Goal: Task Accomplishment & Management: Manage account settings

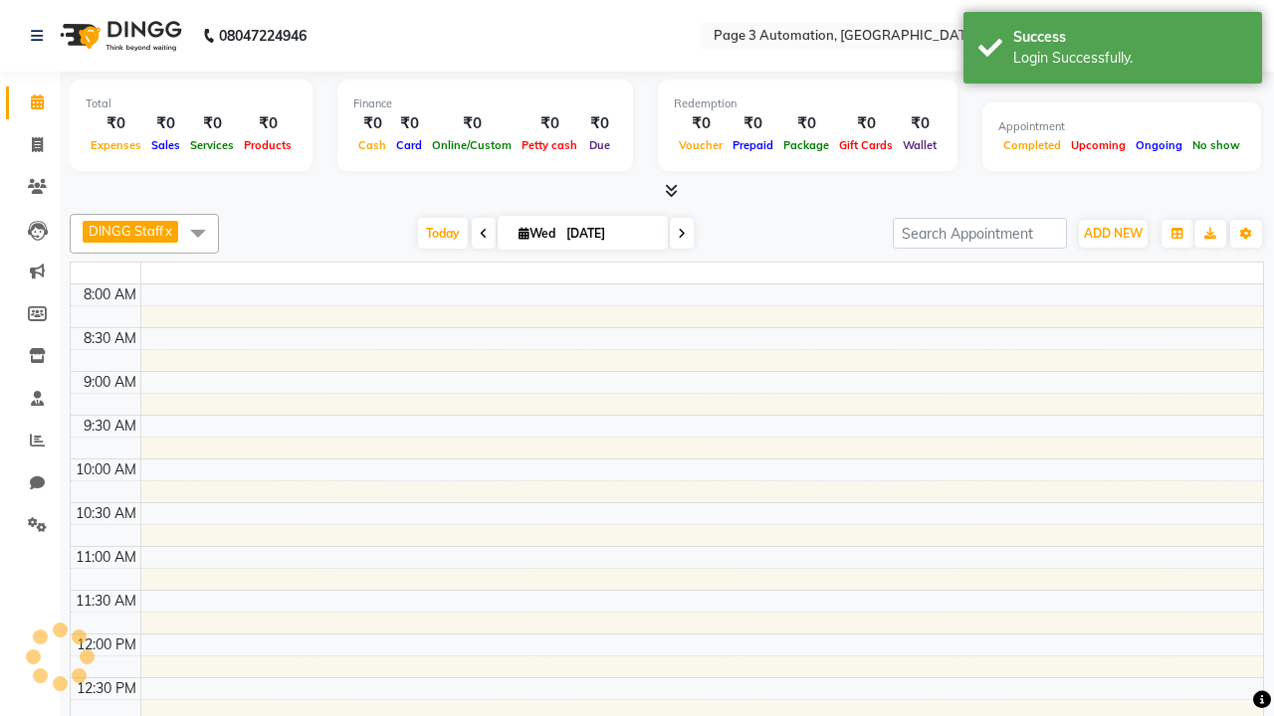
select select "en"
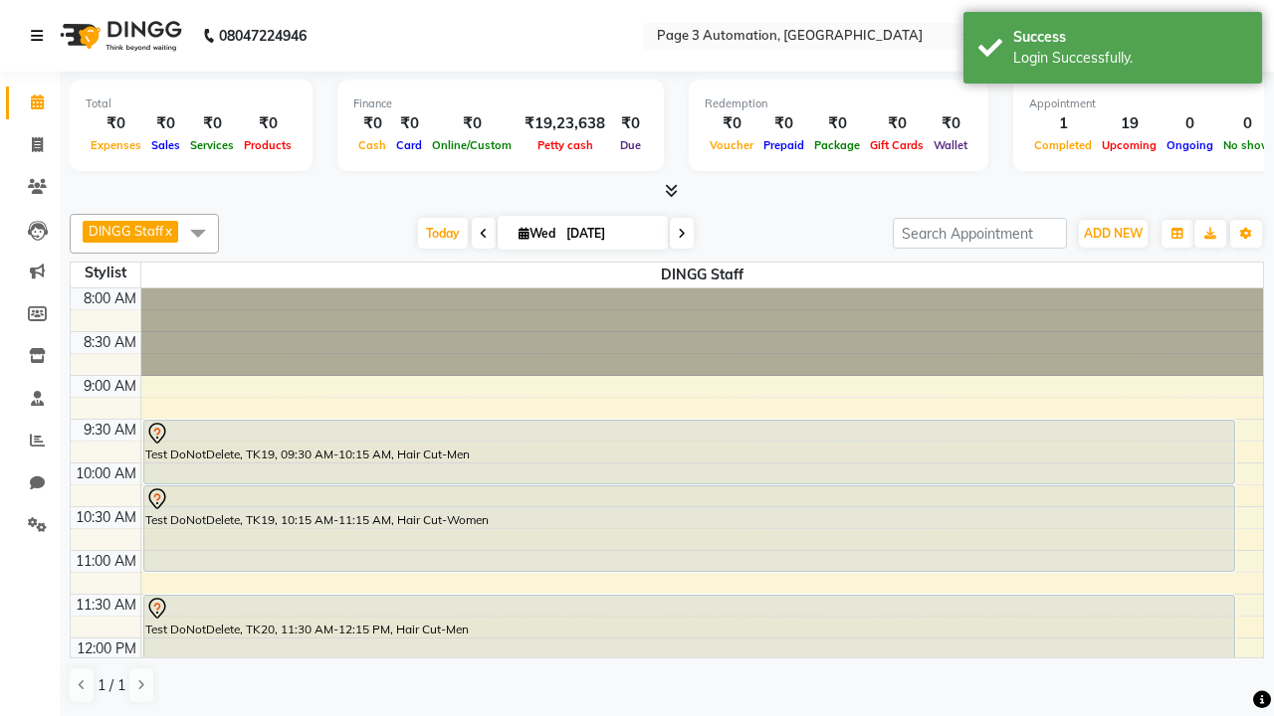
click at [41, 36] on icon at bounding box center [37, 36] width 12 height 14
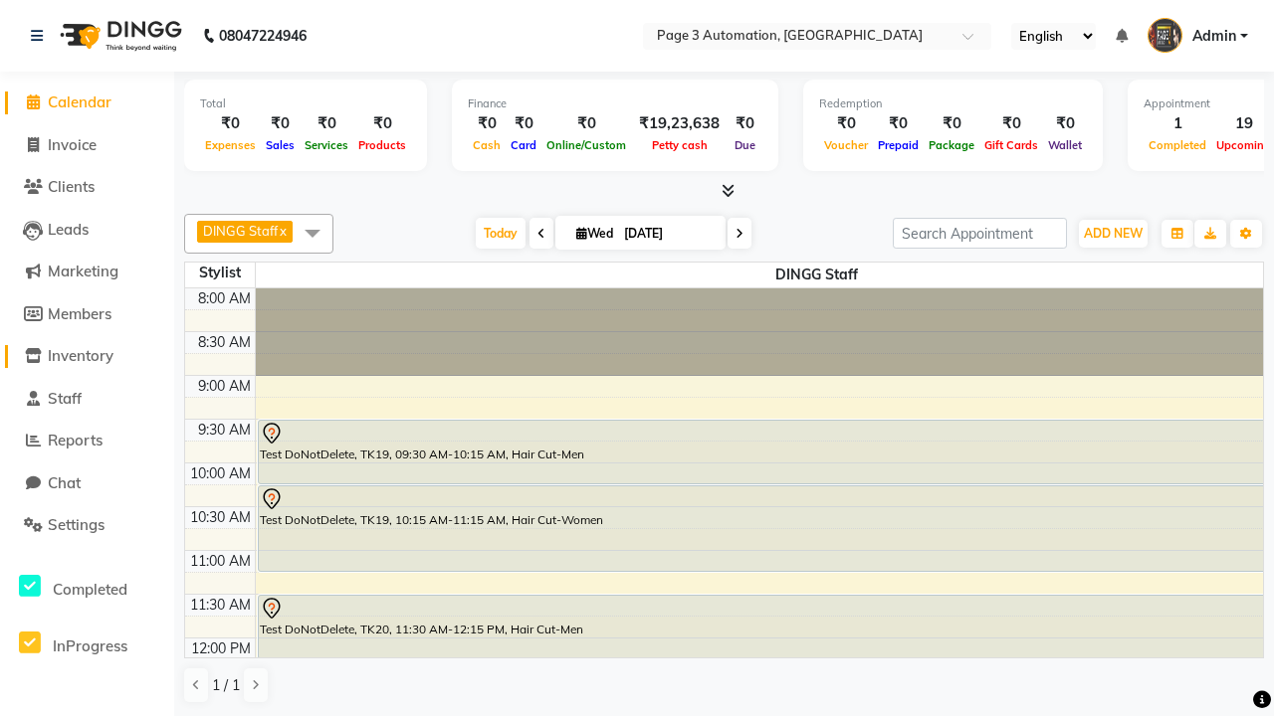
click at [87, 356] on span "Inventory" at bounding box center [81, 355] width 66 height 19
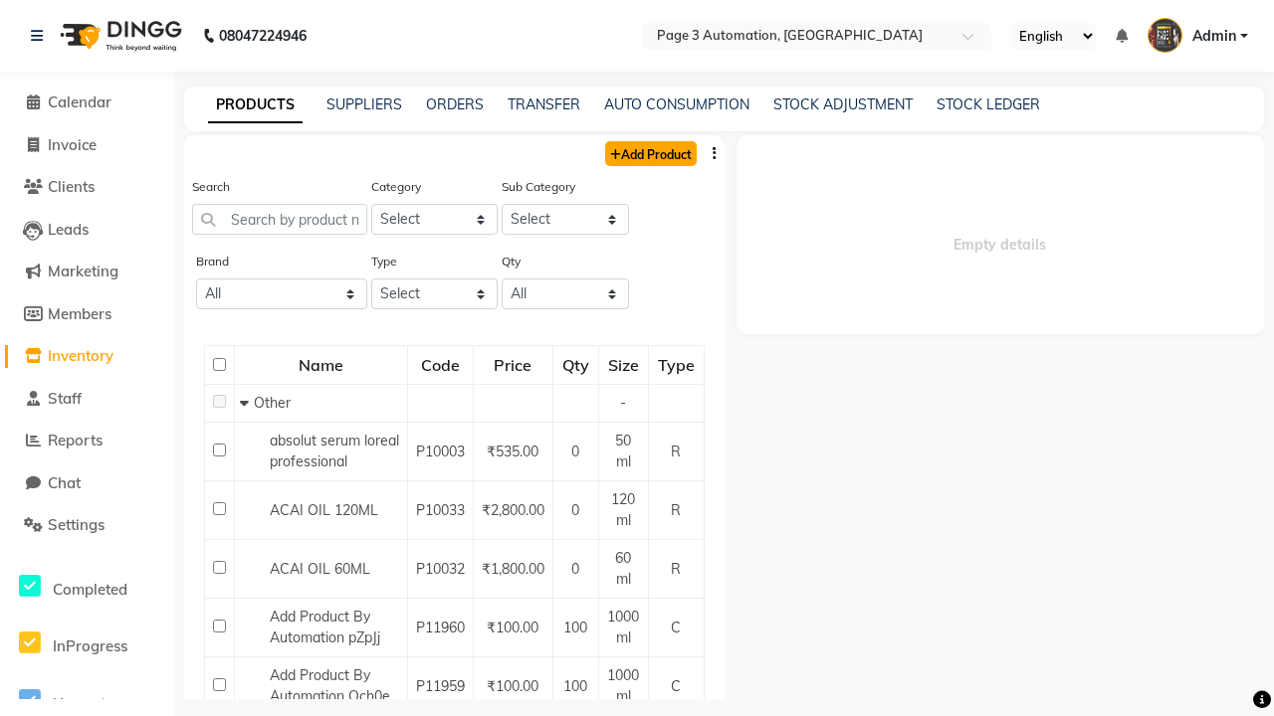
click at [649, 153] on link "Add Product" at bounding box center [651, 153] width 92 height 25
select select "true"
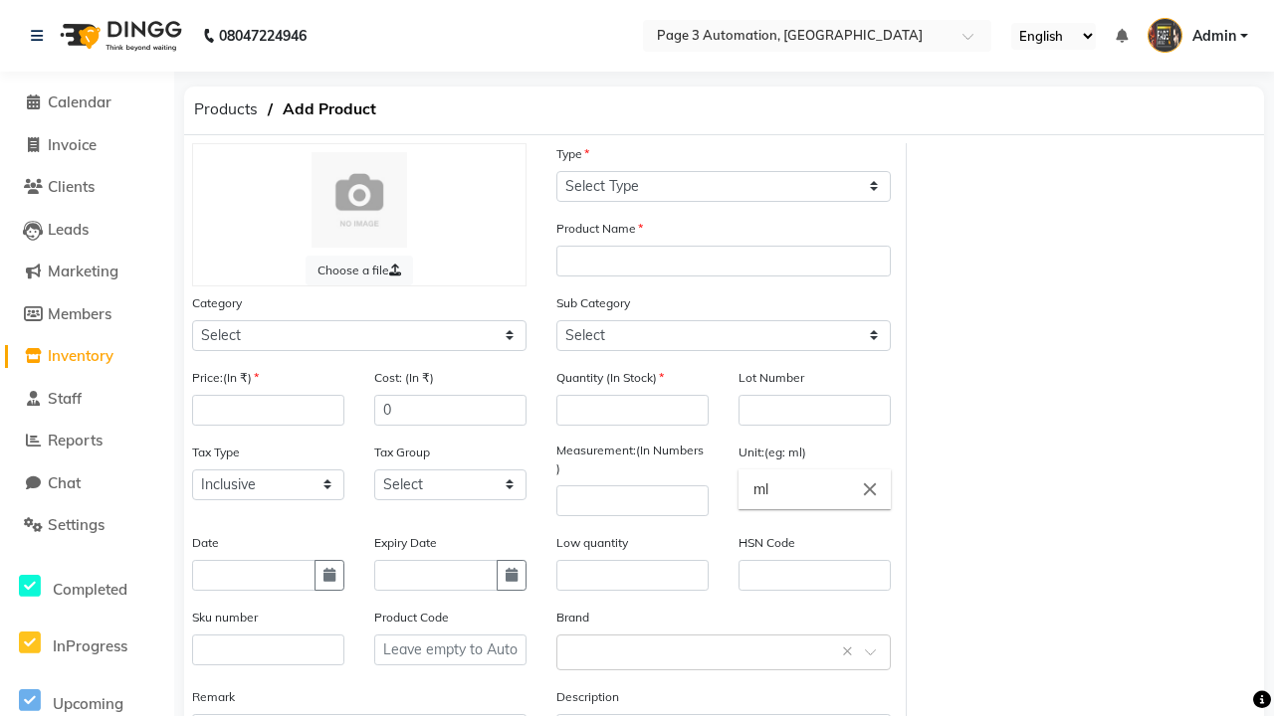
select select "C"
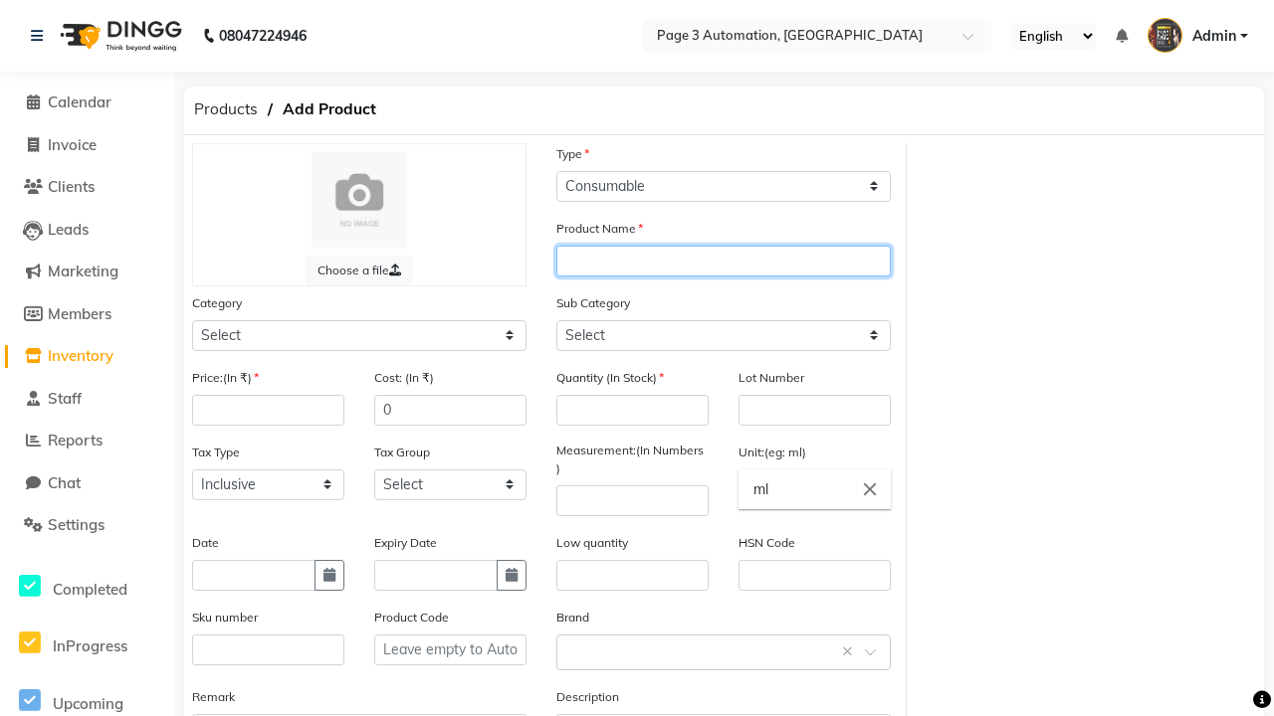
type input "Automation Product toB0L"
select select "41401000"
select select "41401002"
type input "Automation Product toB0L"
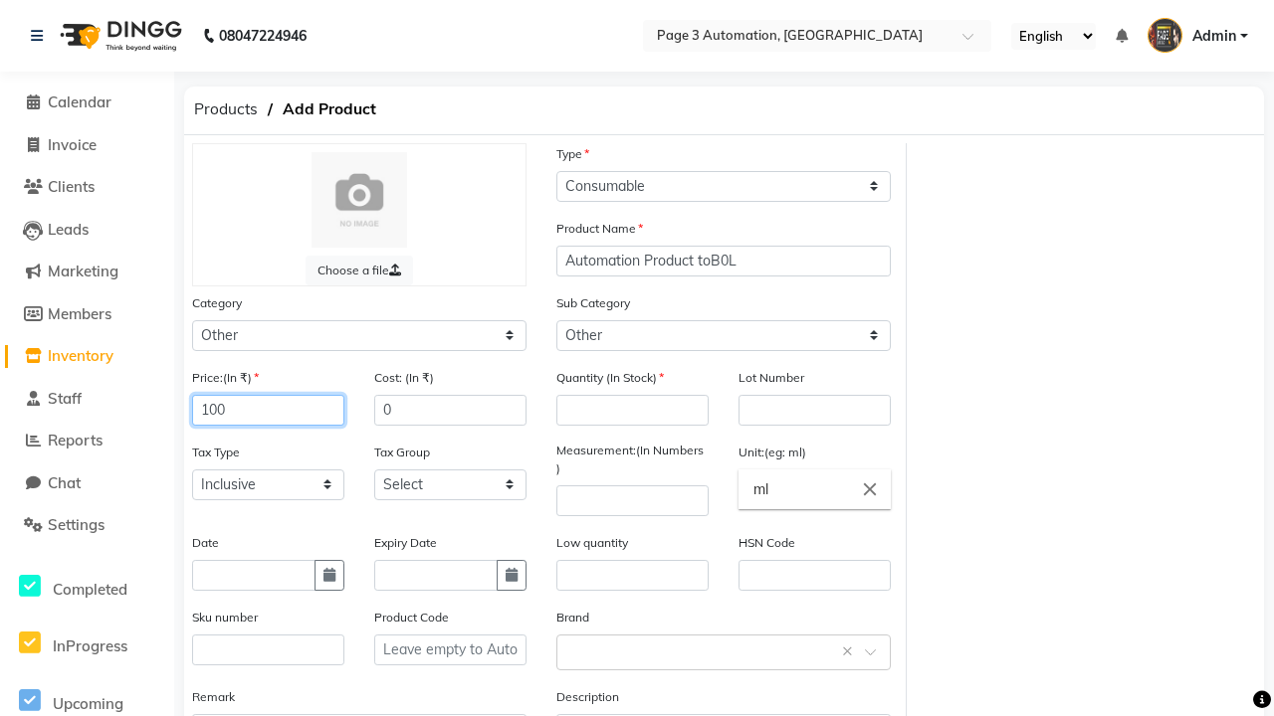
type input "100"
type input "150"
type input "100"
type input "1000"
type textarea "This Product is Created by Automation"
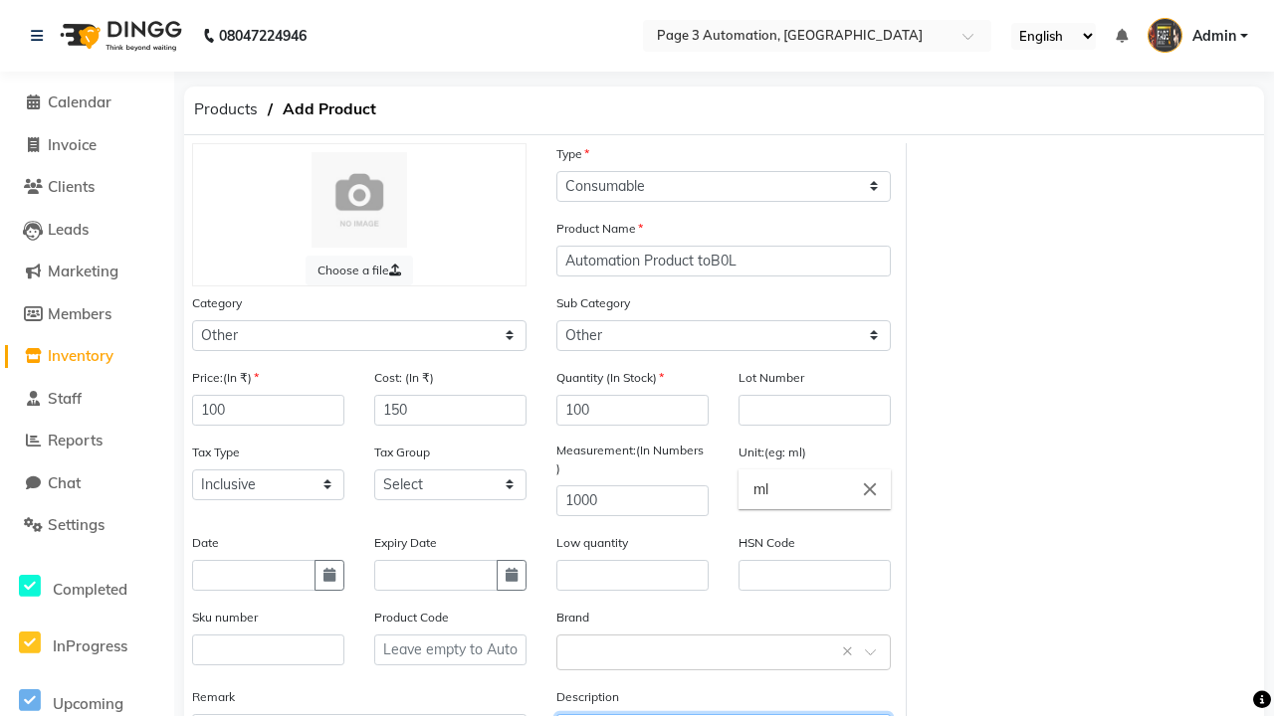
scroll to position [22, 0]
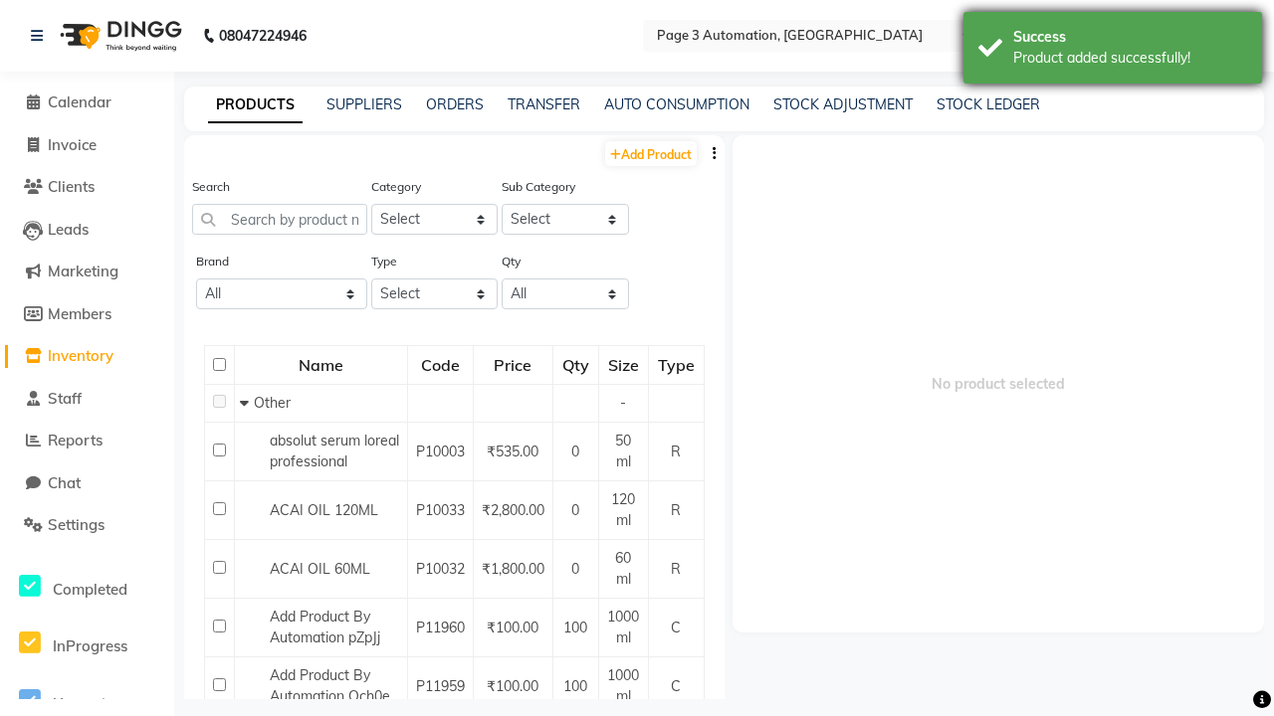
click at [1112, 51] on div "Product added successfully!" at bounding box center [1130, 58] width 234 height 21
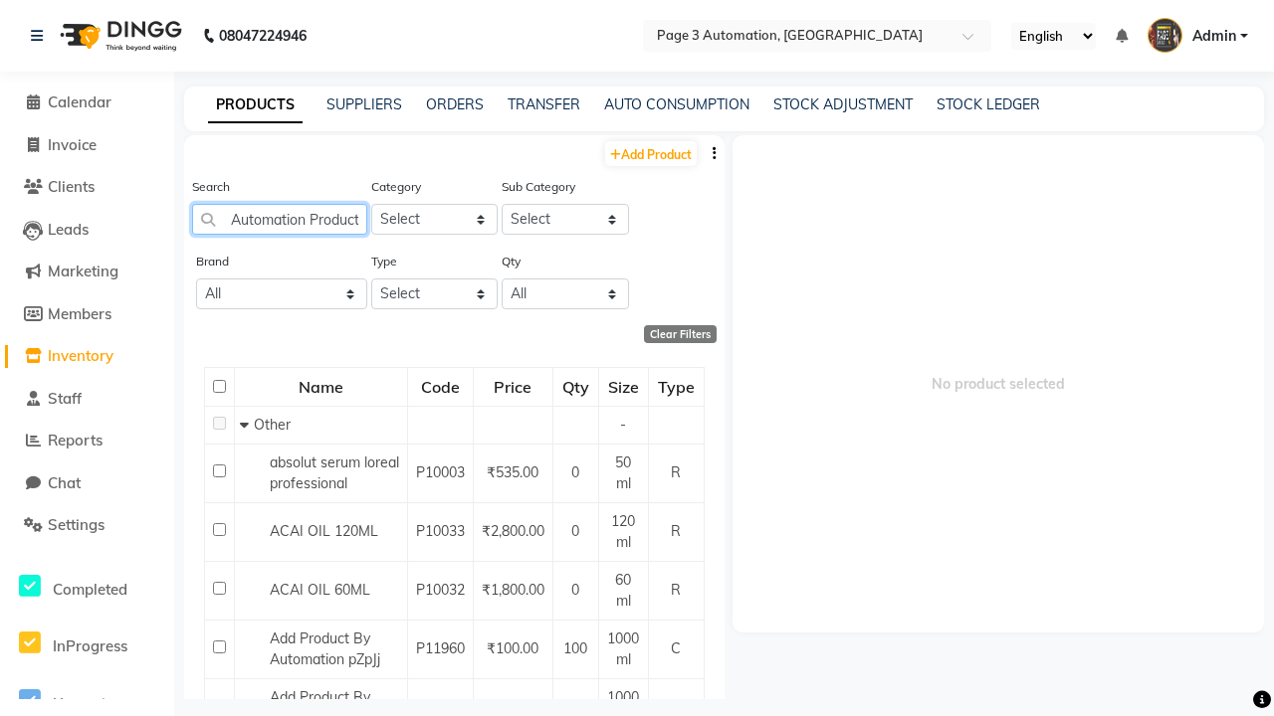
type input "Automation Product toB0L"
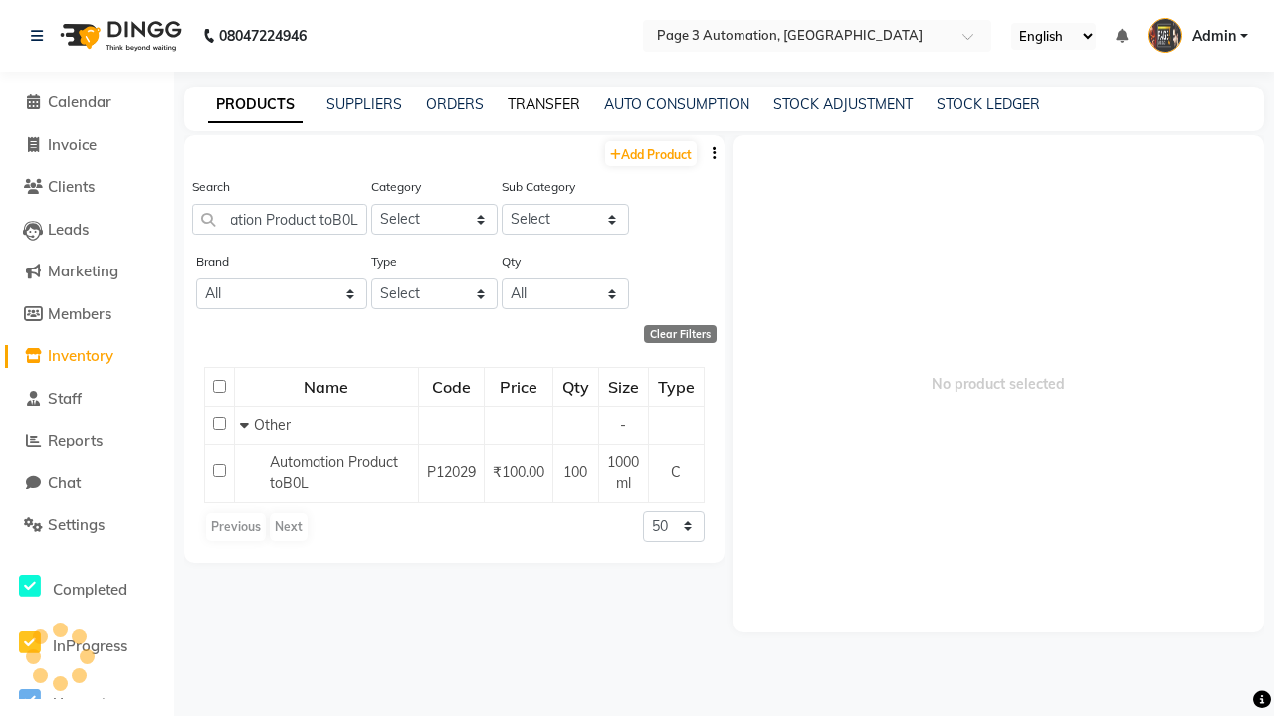
click at [543, 104] on link "TRANSFER" at bounding box center [543, 105] width 73 height 18
select select "sender"
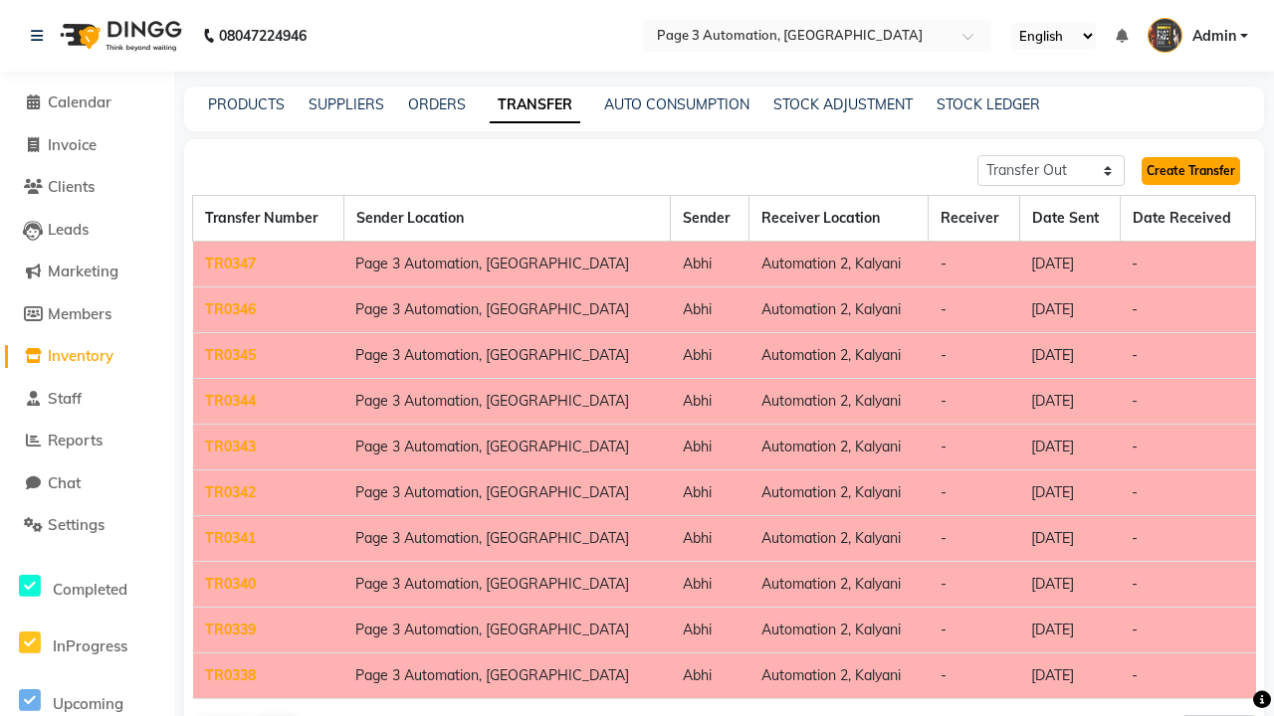
click at [1190, 171] on link "Create Transfer" at bounding box center [1190, 171] width 99 height 28
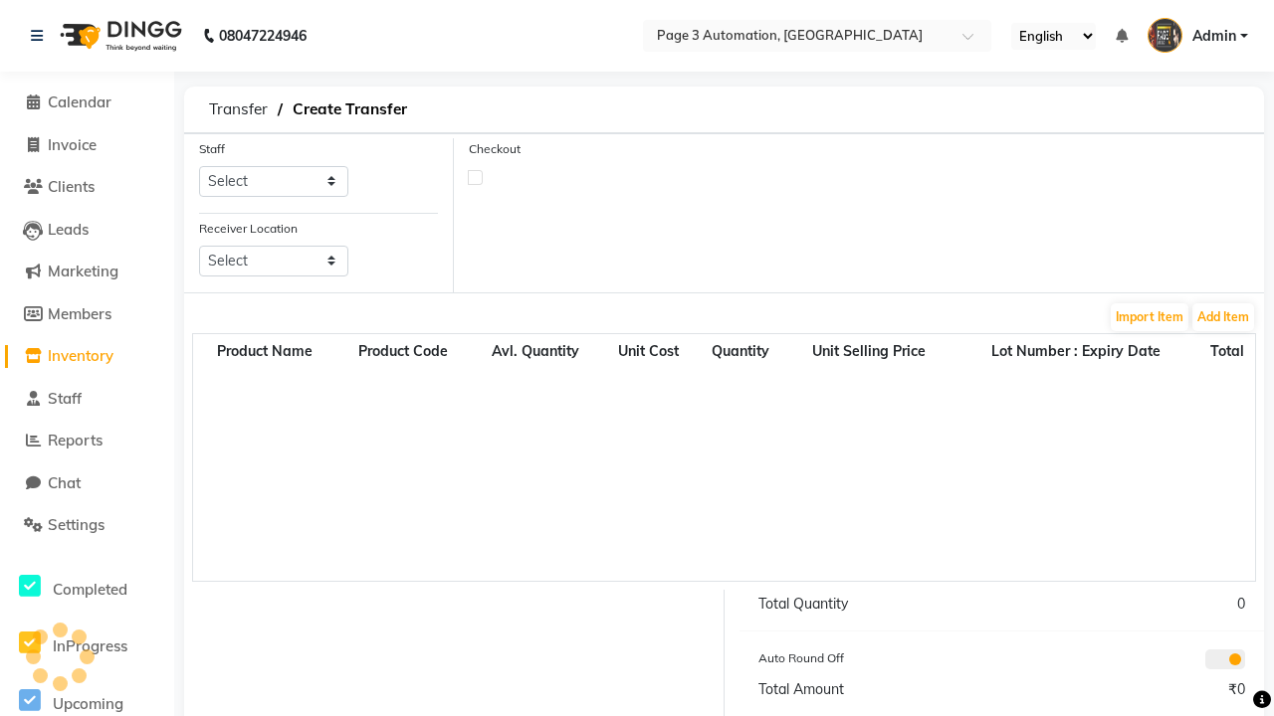
select select "711"
select select "3550"
click at [1223, 316] on button "Add Item" at bounding box center [1223, 317] width 62 height 28
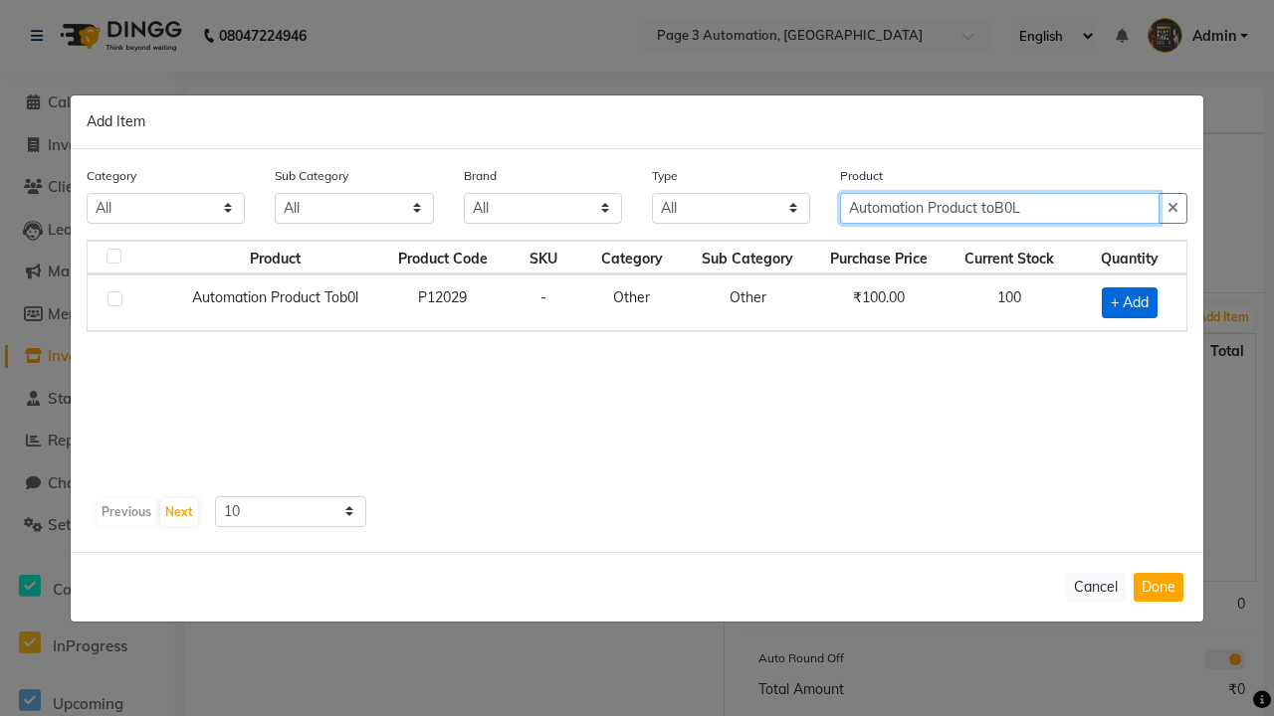
type input "Automation Product toB0L"
click at [1129, 302] on span "+ Add" at bounding box center [1129, 303] width 56 height 31
checkbox input "true"
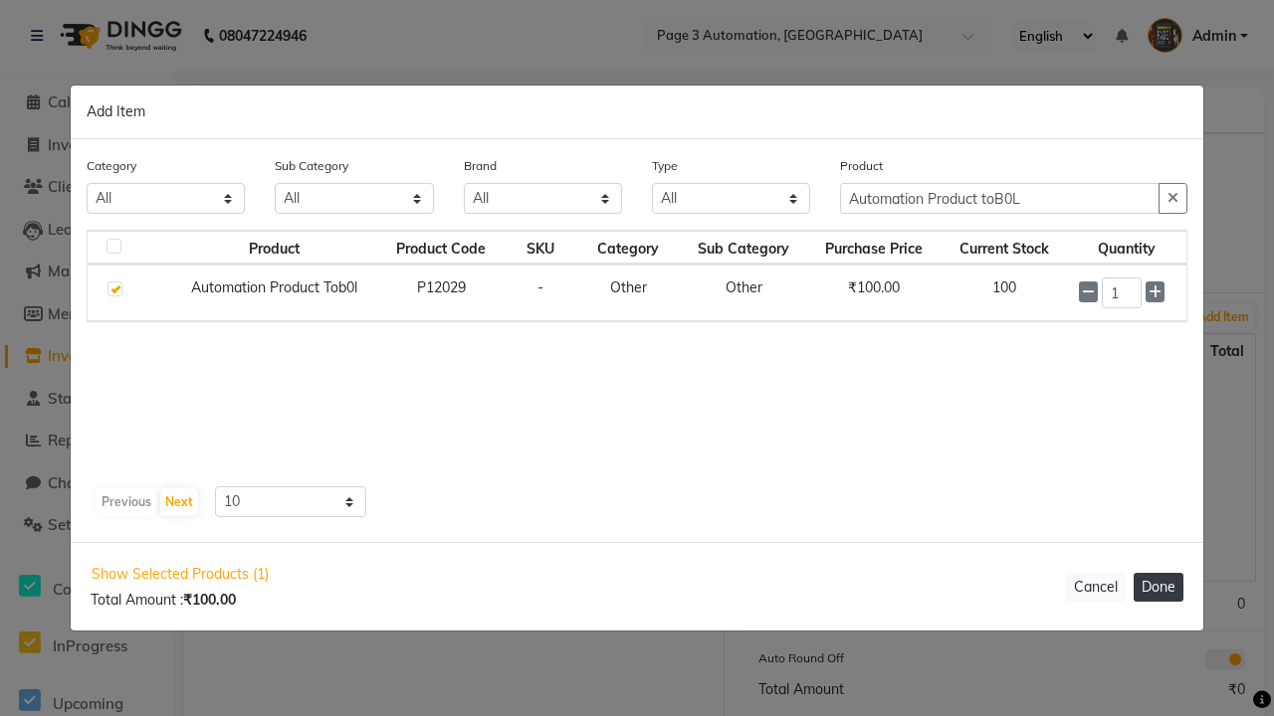
click at [1158, 587] on button "Done" at bounding box center [1158, 587] width 50 height 29
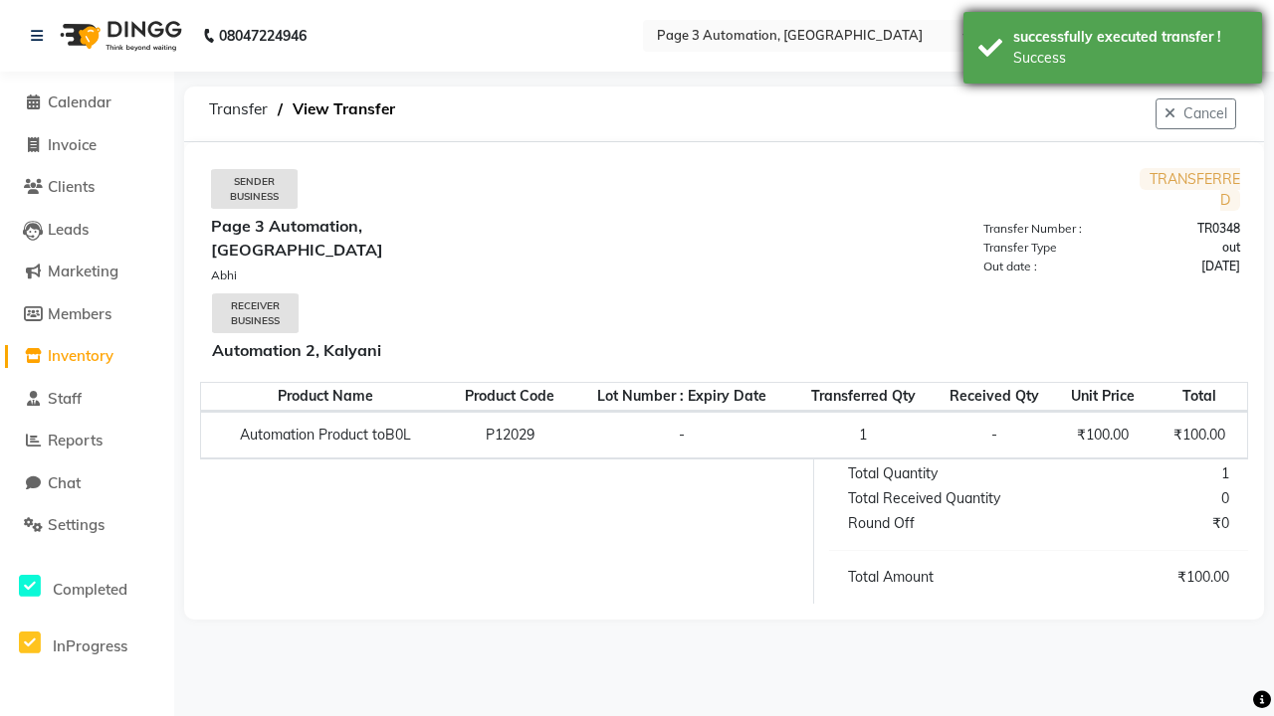
click at [1112, 51] on div "Success" at bounding box center [1130, 58] width 234 height 21
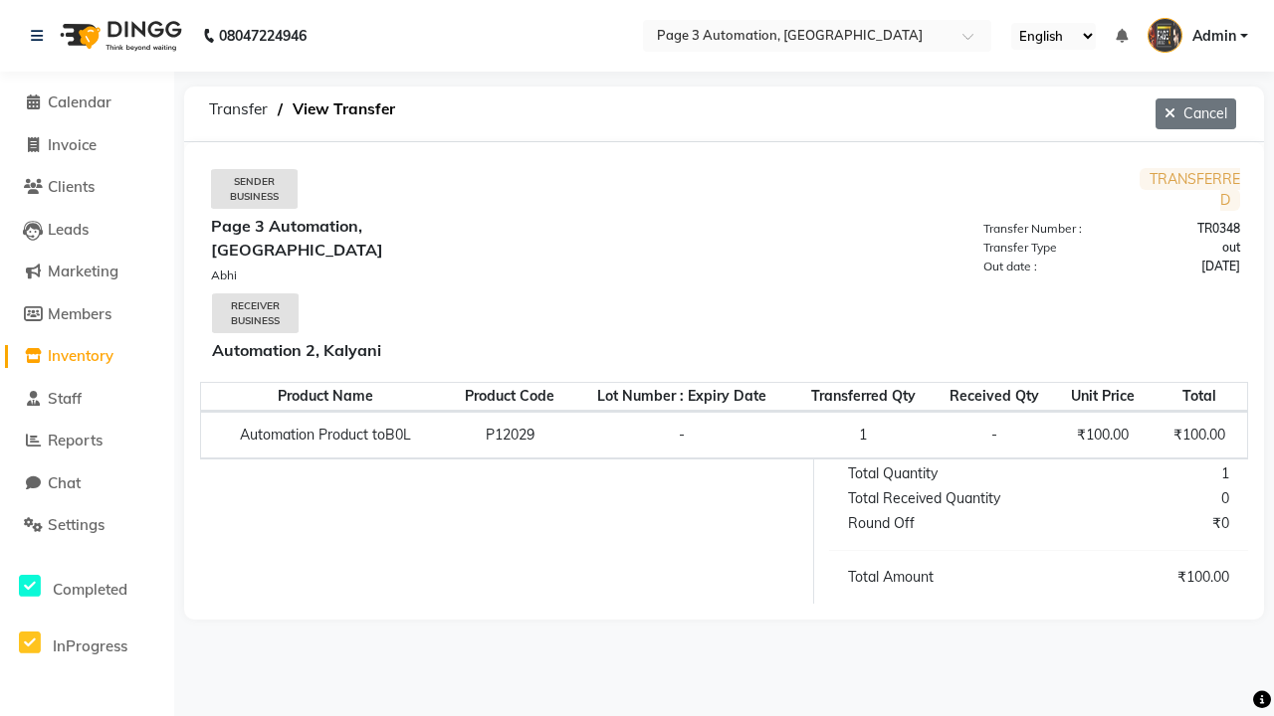
click at [1193, 113] on button "Cancel" at bounding box center [1195, 114] width 81 height 31
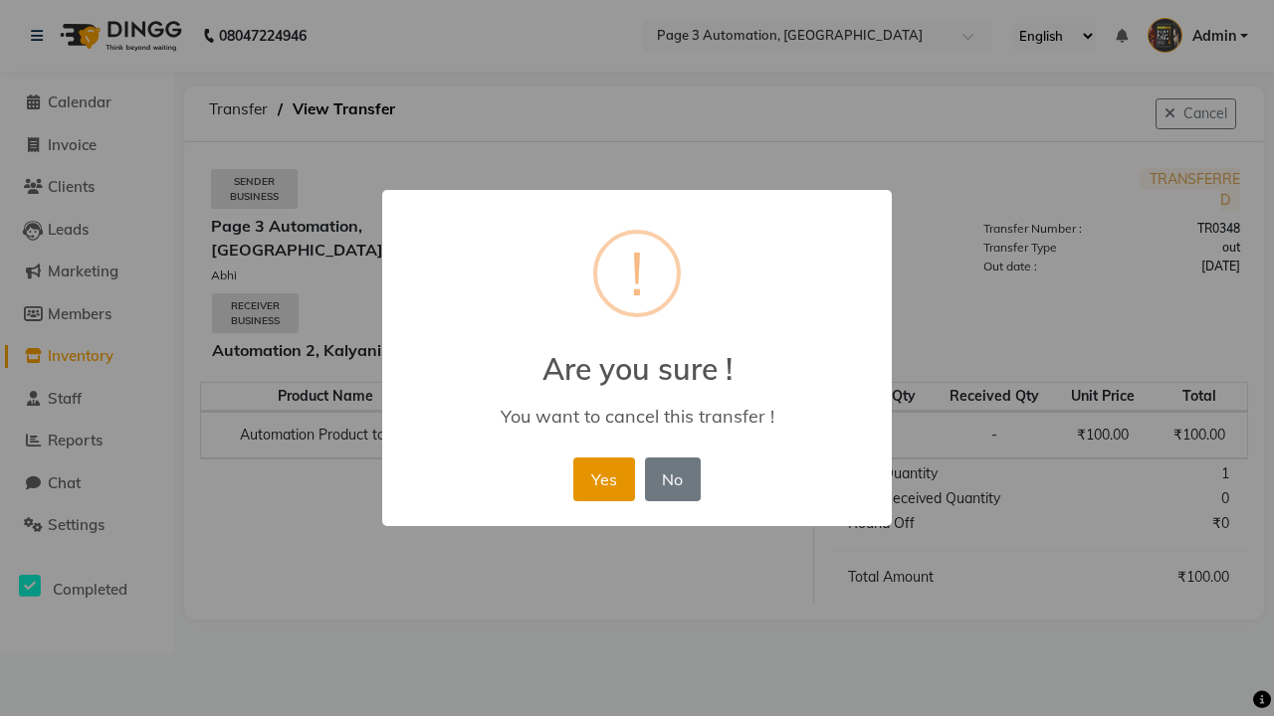
click at [603, 479] on button "Yes" at bounding box center [603, 480] width 61 height 44
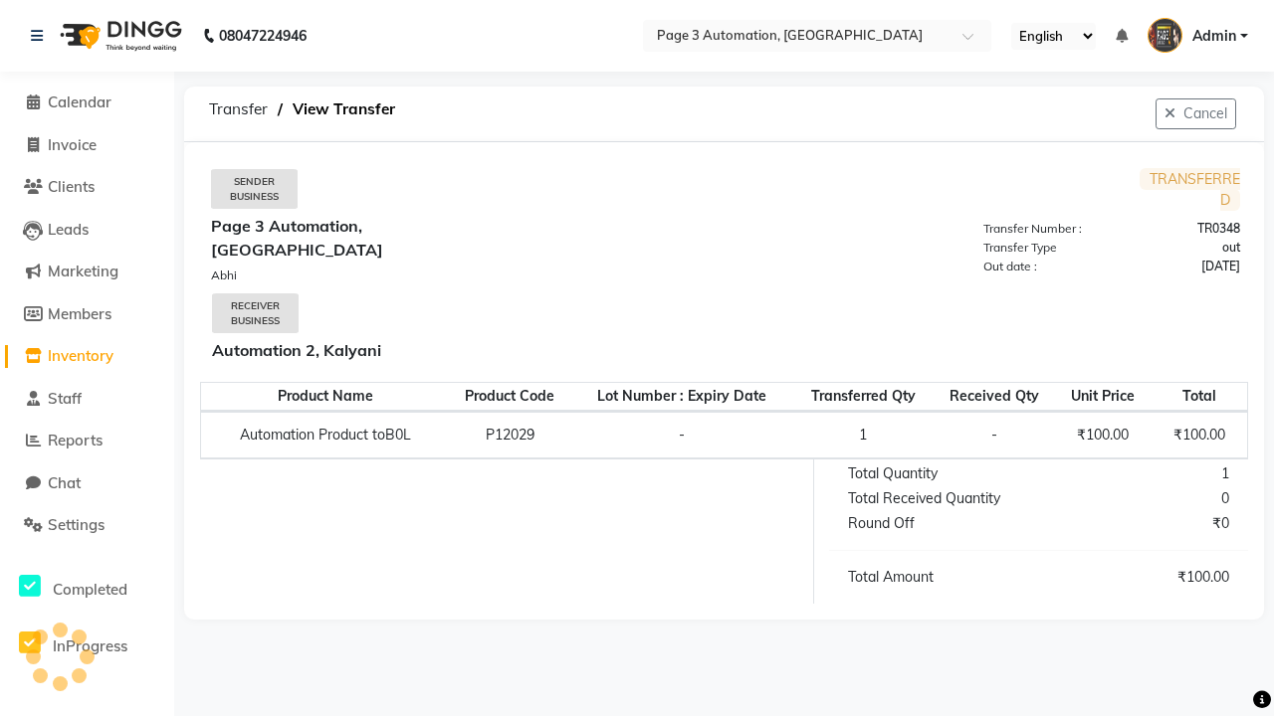
select select "sender"
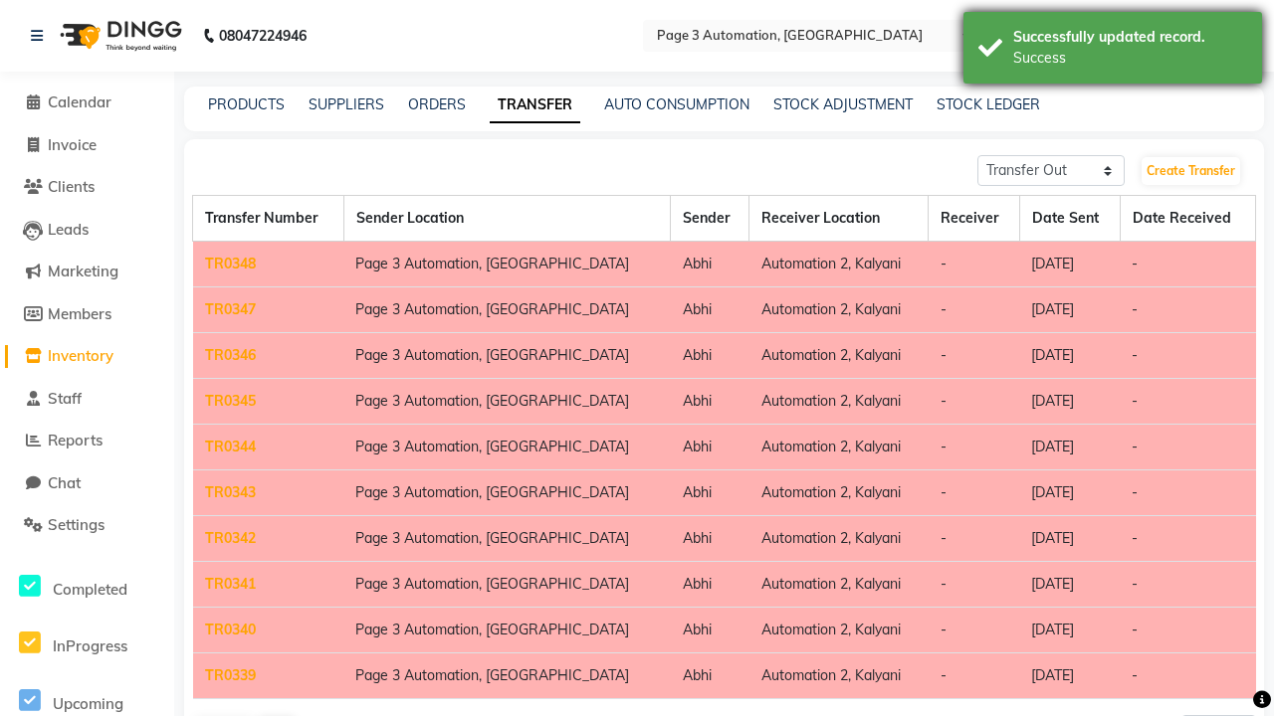
click at [1112, 51] on div "Success" at bounding box center [1130, 58] width 234 height 21
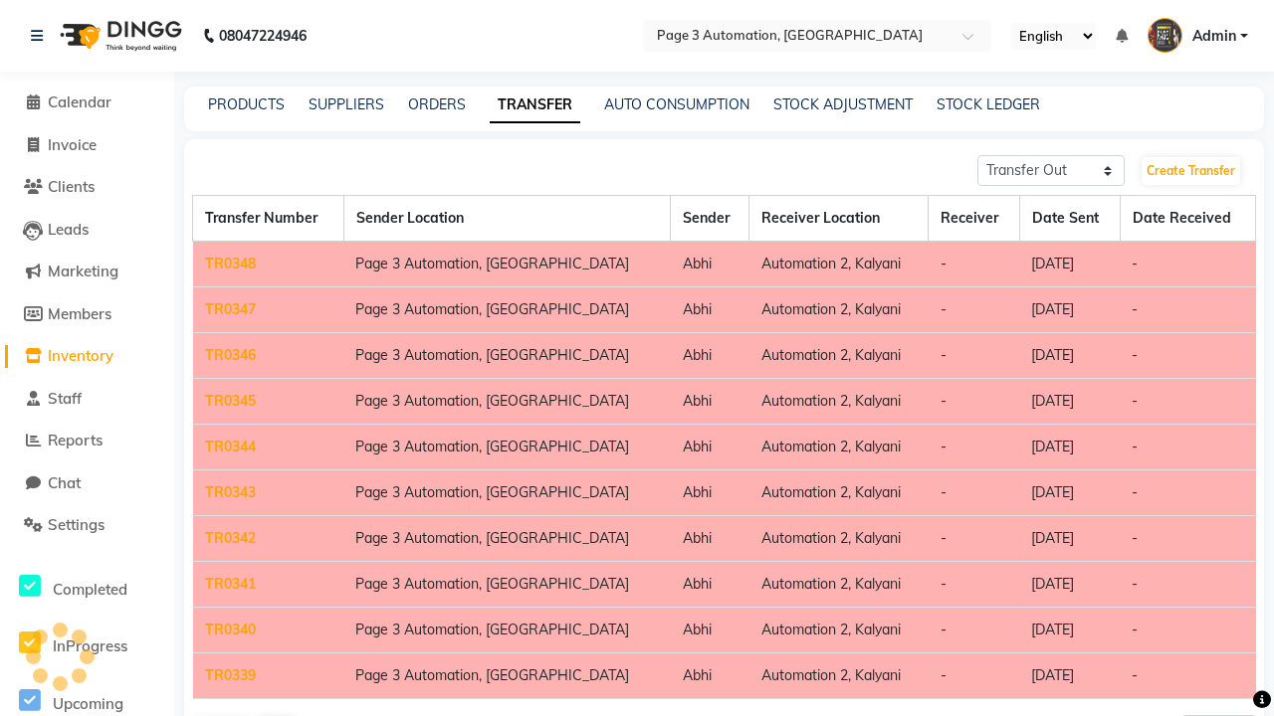
click at [230, 264] on link "TR0348" at bounding box center [230, 264] width 51 height 18
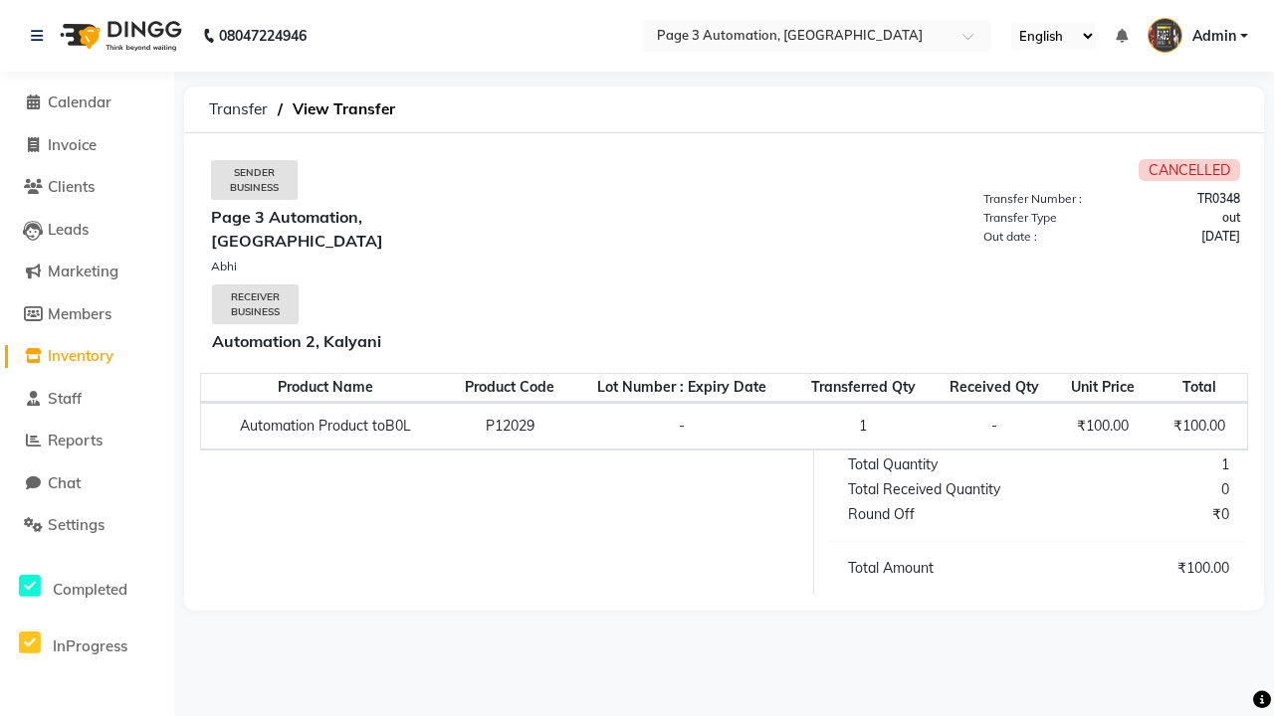
select select "sender"
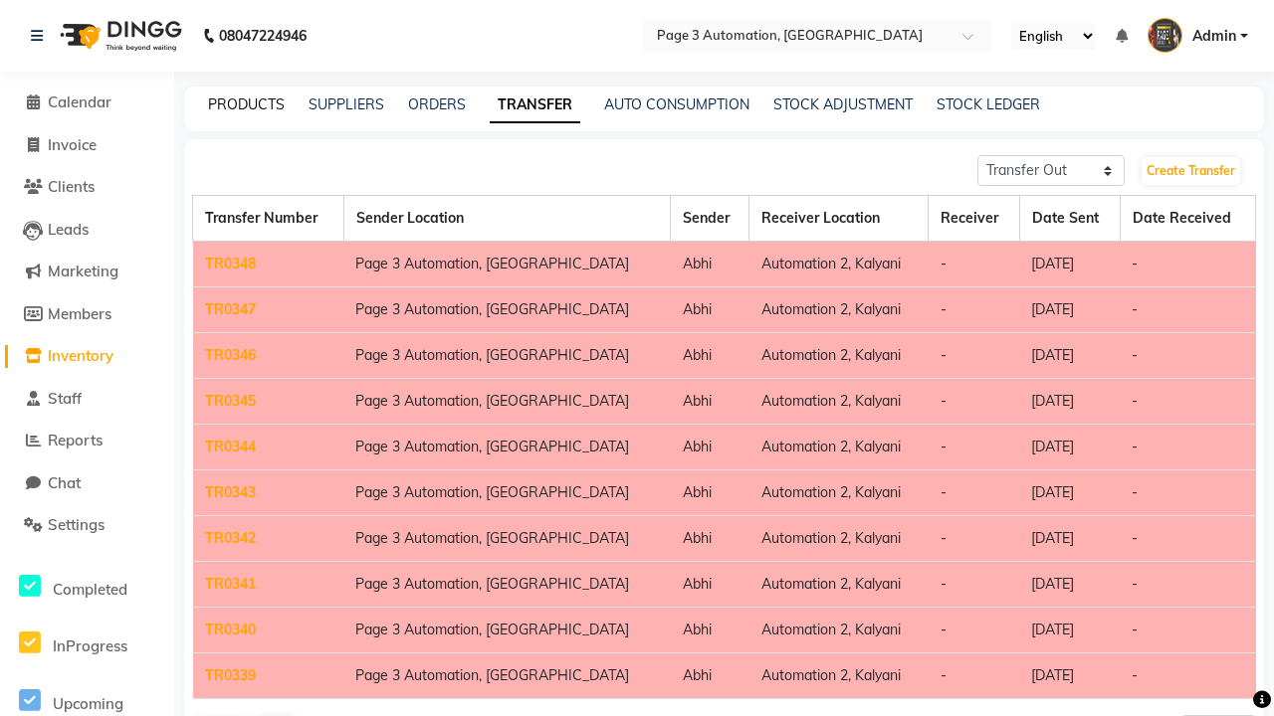
click at [246, 104] on link "PRODUCTS" at bounding box center [246, 105] width 77 height 18
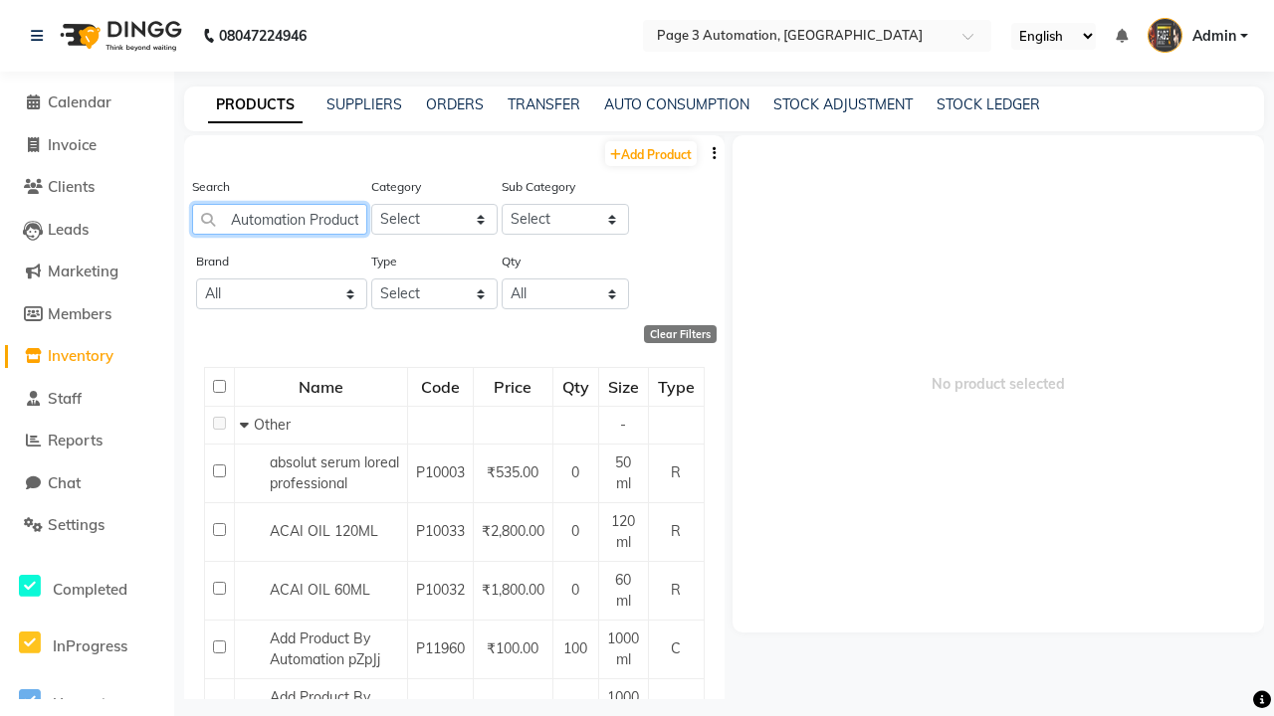
scroll to position [0, 44]
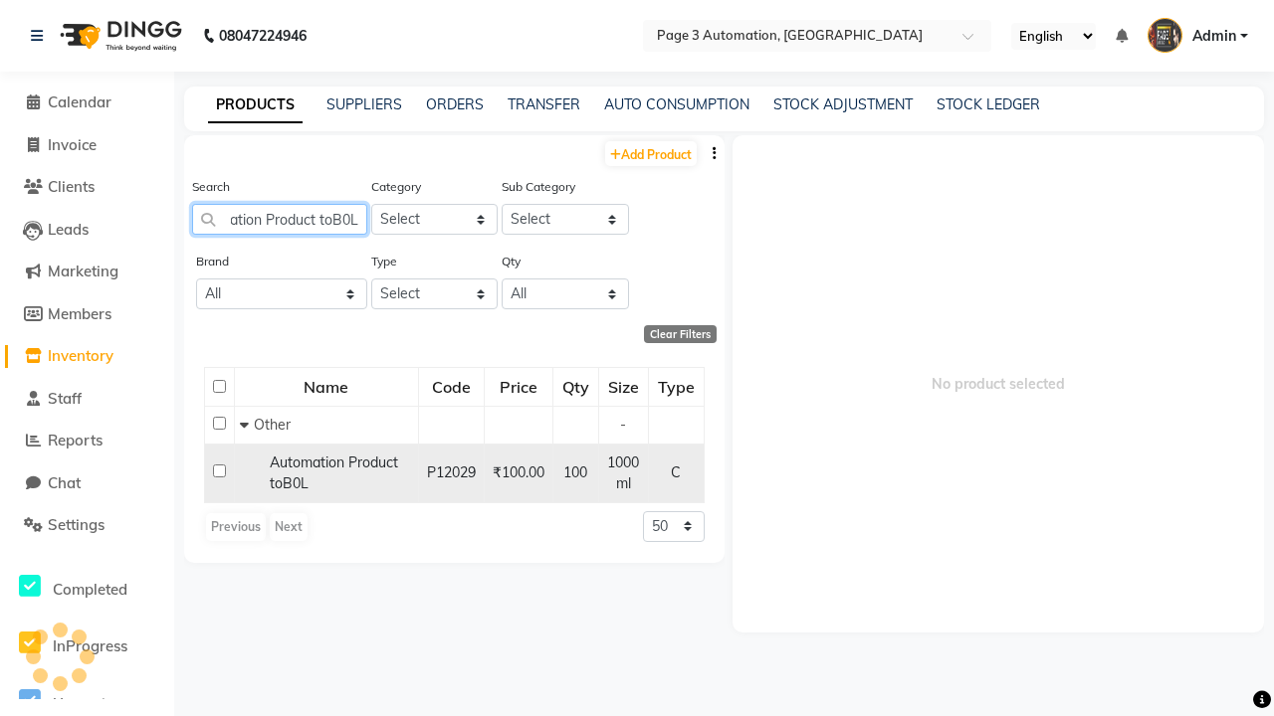
type input "Automation Product toB0L"
click at [219, 471] on input "checkbox" at bounding box center [219, 471] width 13 height 13
checkbox input "true"
select select
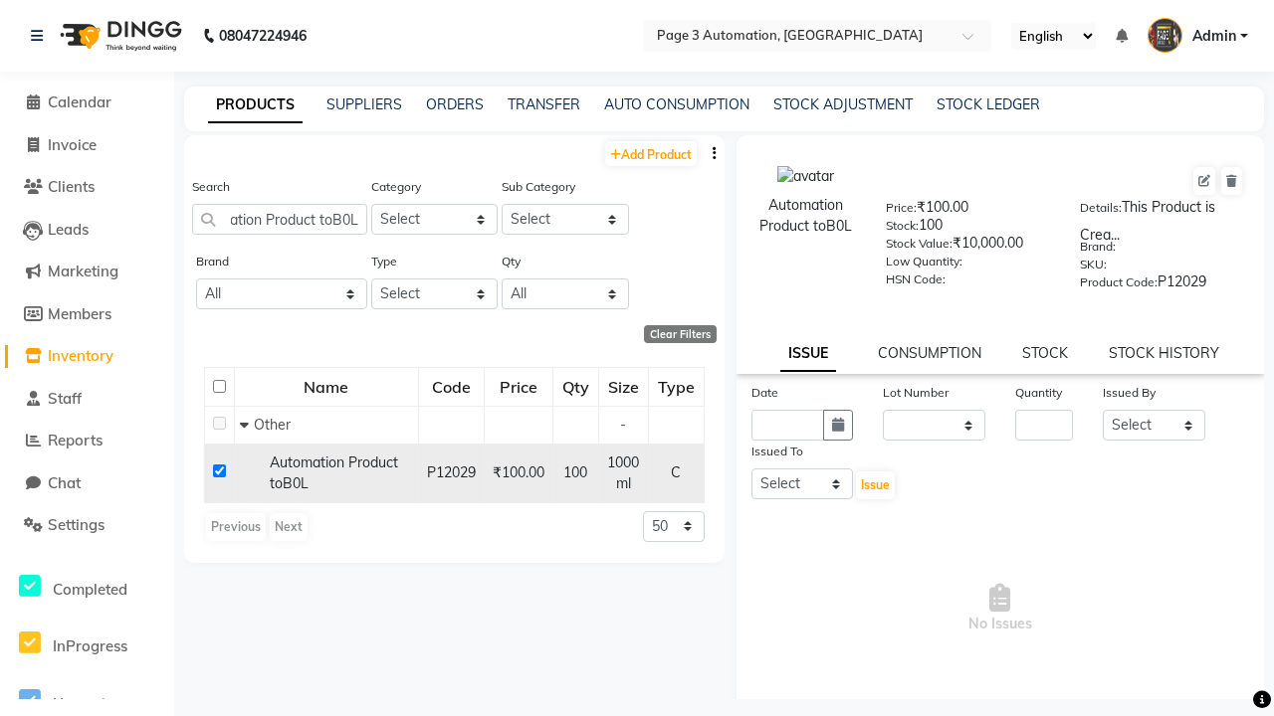
scroll to position [0, 0]
click at [1231, 181] on icon at bounding box center [1231, 181] width 11 height 12
